Goal: Find specific page/section: Find specific page/section

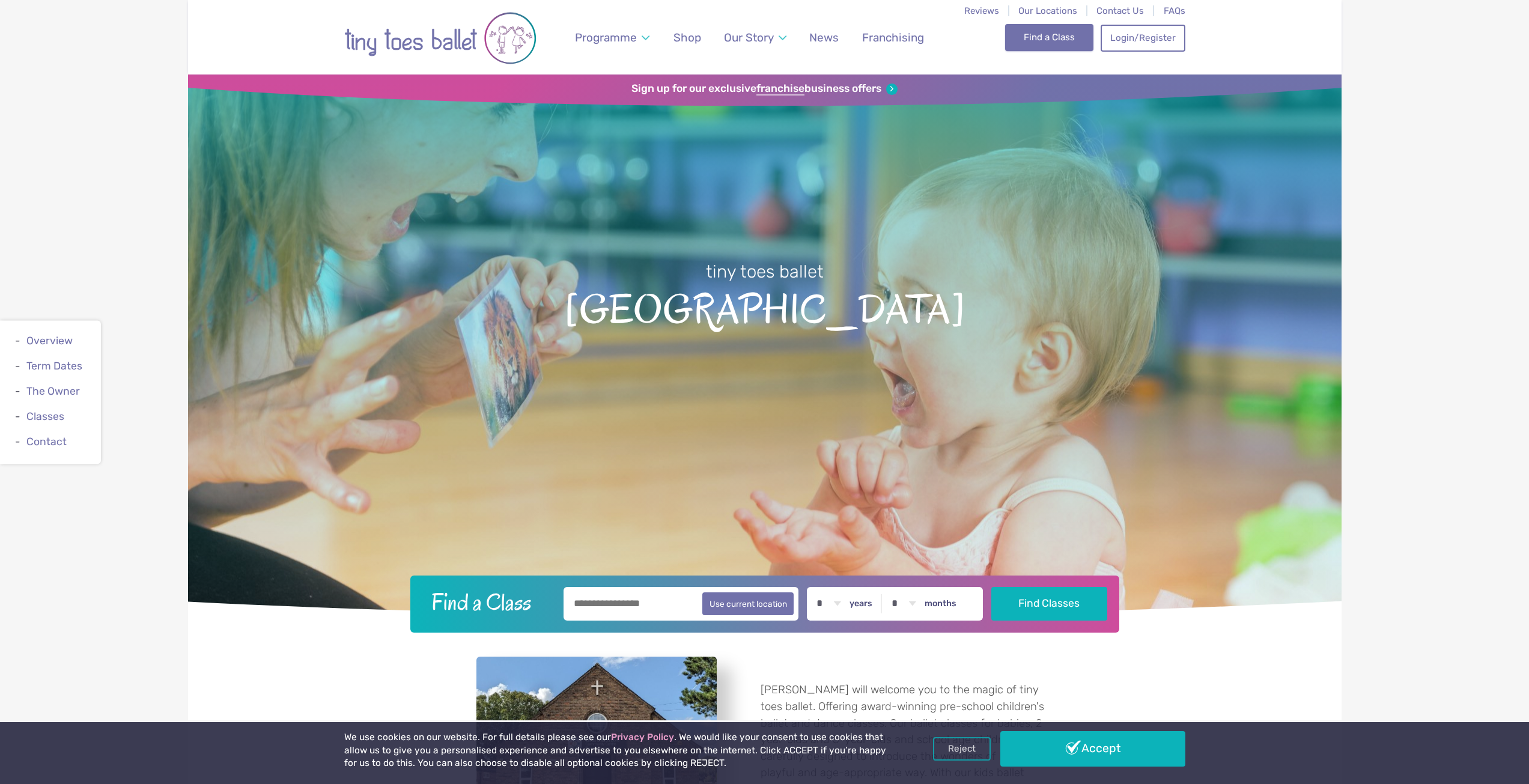
click at [1045, 36] on link "Find a Class" at bounding box center [1049, 37] width 88 height 26
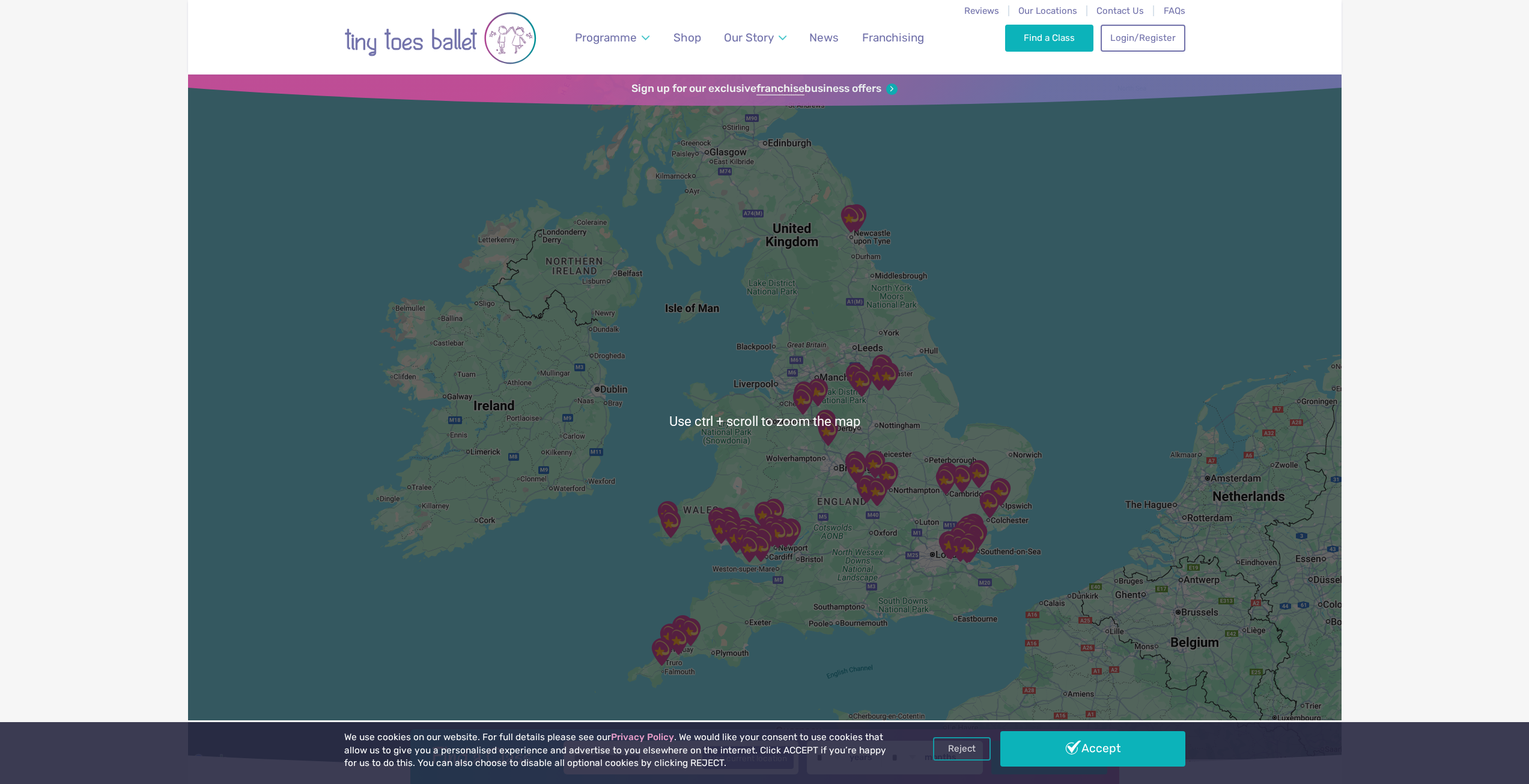
click at [850, 400] on div at bounding box center [765, 421] width 1154 height 693
click at [863, 380] on img "Whittington Moor Methodist Church" at bounding box center [862, 383] width 30 height 30
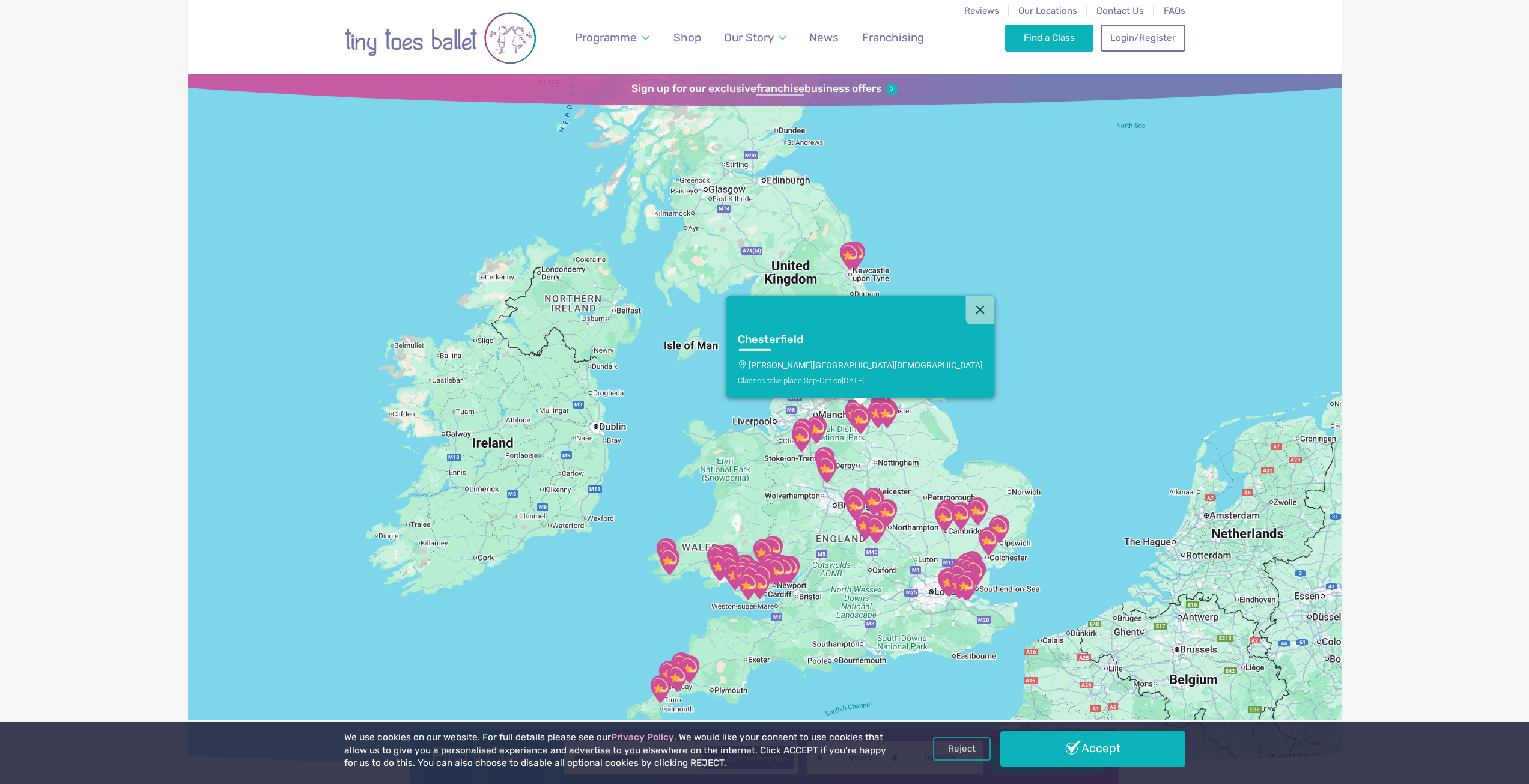
drag, startPoint x: 866, startPoint y: 371, endPoint x: 864, endPoint y: 412, distance: 41.0
click at [864, 412] on img "Whittington Moor Methodist Church" at bounding box center [860, 420] width 30 height 30
click at [966, 313] on button "Close" at bounding box center [980, 311] width 29 height 29
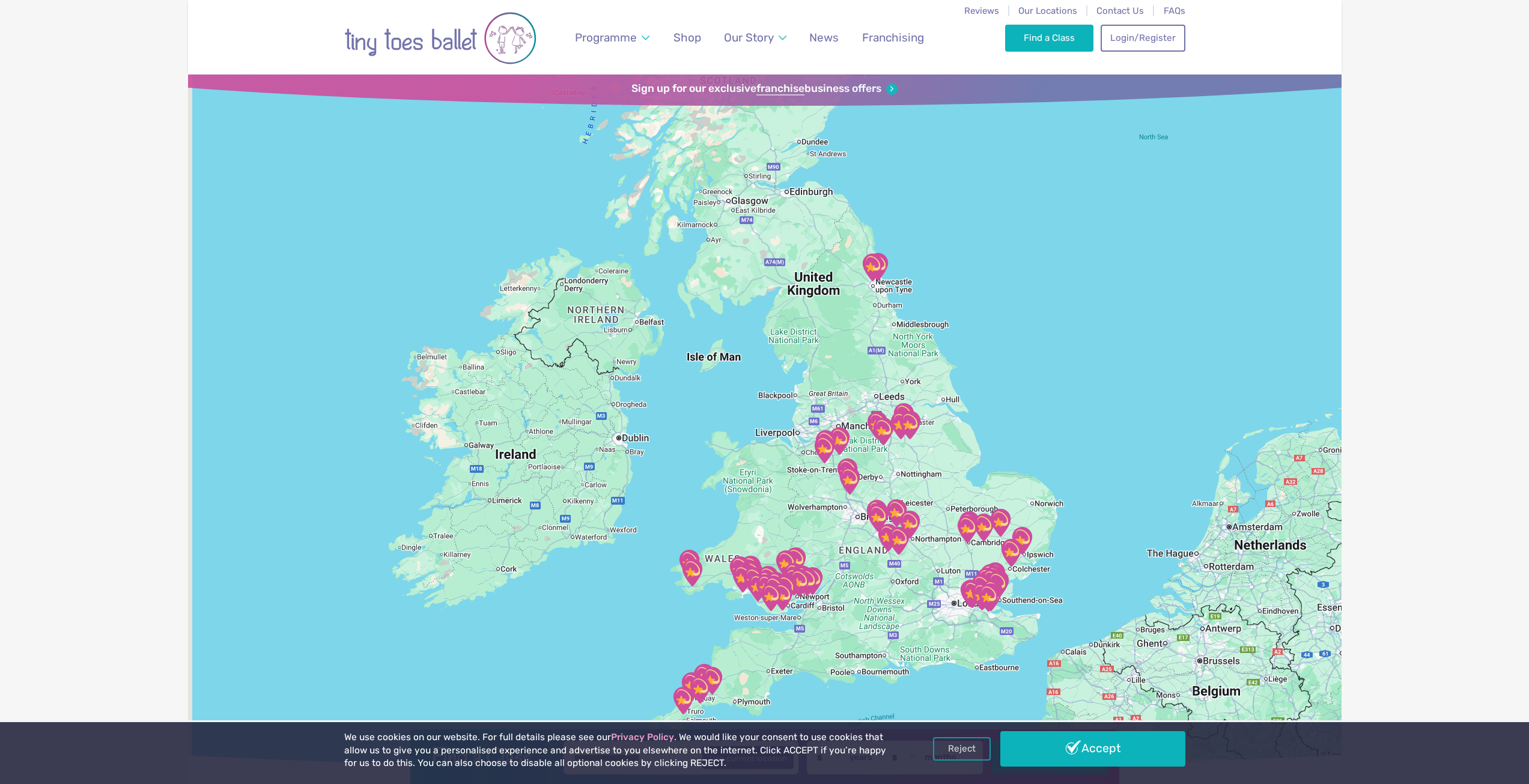
drag, startPoint x: 872, startPoint y: 407, endPoint x: 900, endPoint y: 421, distance: 31.3
click at [898, 421] on img "Whittington Moor Methodist Church" at bounding box center [884, 431] width 30 height 30
